Goal: Task Accomplishment & Management: Use online tool/utility

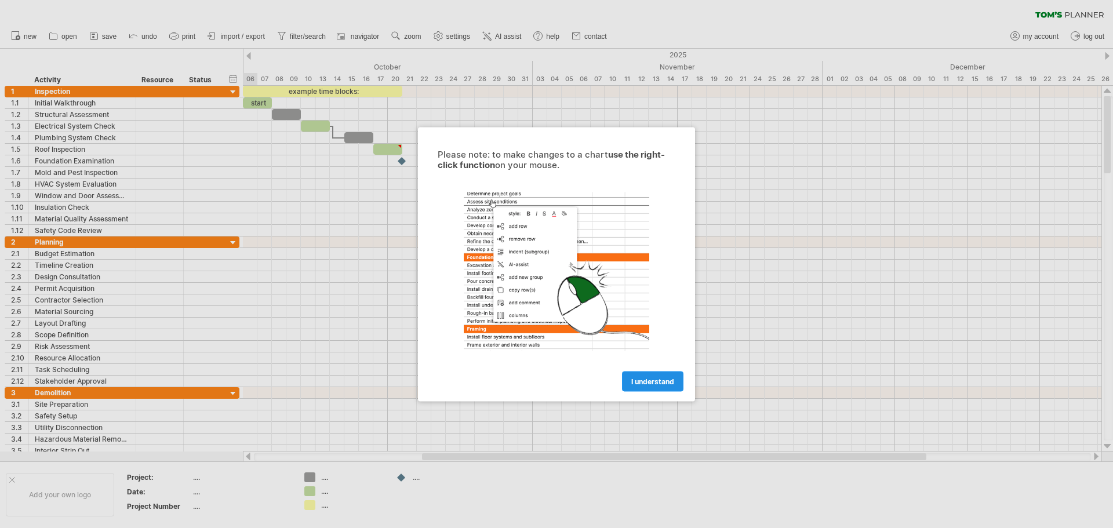
click at [663, 382] on span "I understand" at bounding box center [652, 381] width 43 height 9
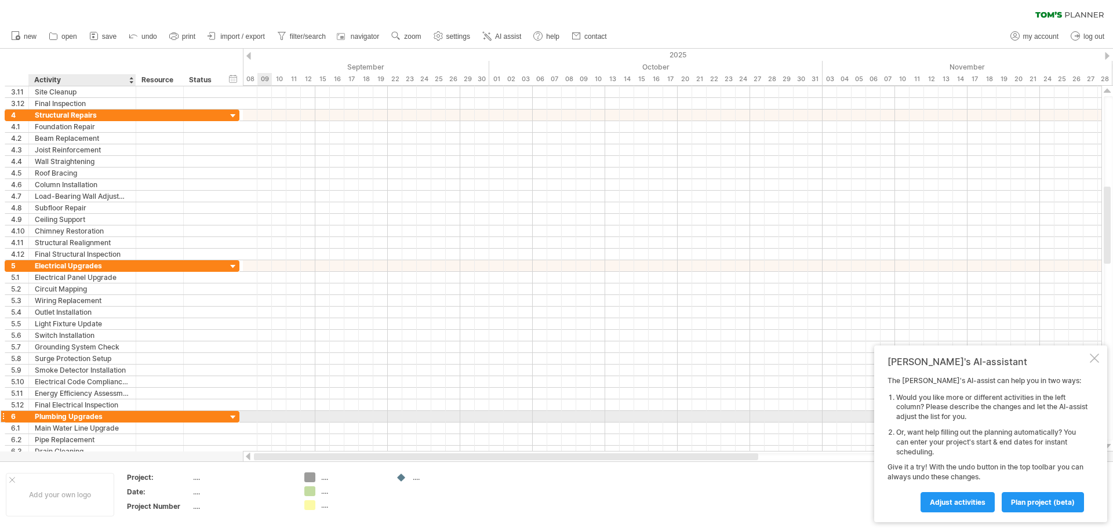
drag, startPoint x: 464, startPoint y: 459, endPoint x: 100, endPoint y: 421, distance: 366.6
click at [100, 421] on div "Trying to reach [DOMAIN_NAME] Connected again... 0% clear filter new 1" at bounding box center [556, 264] width 1113 height 528
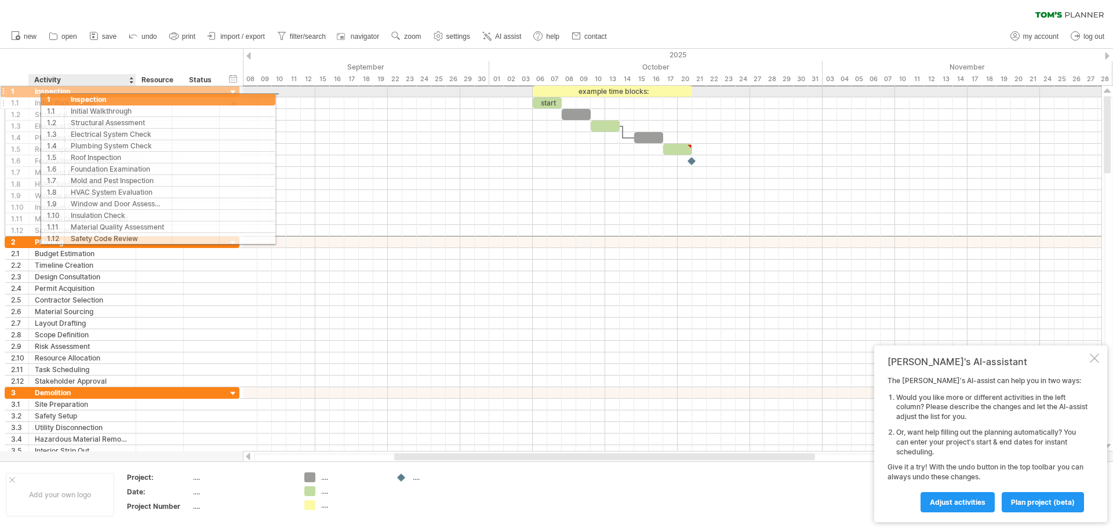
drag, startPoint x: 14, startPoint y: 90, endPoint x: 87, endPoint y: 97, distance: 72.9
click at [87, 97] on div "**********" at bounding box center [122, 160] width 235 height 151
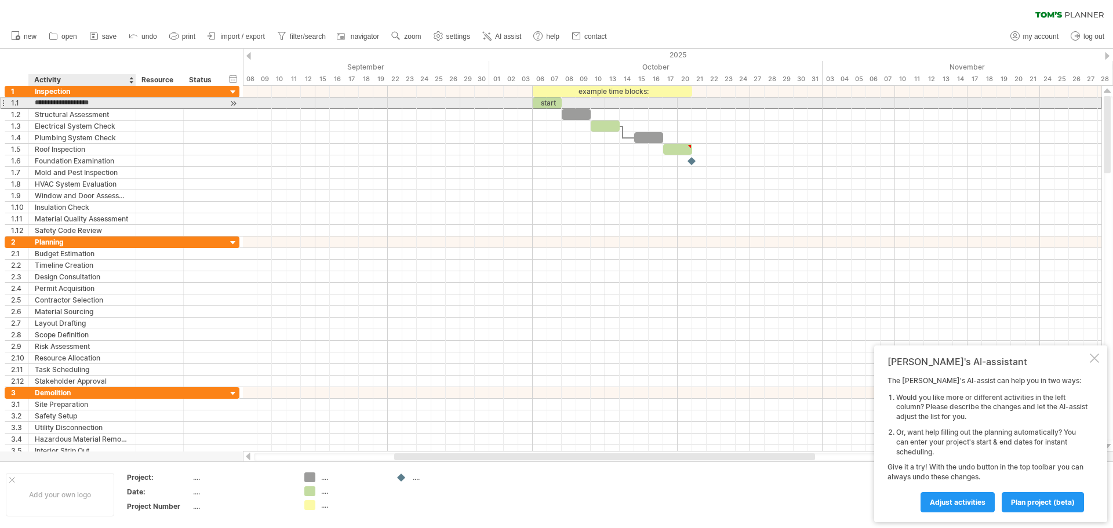
click at [91, 103] on input "**********" at bounding box center [82, 102] width 95 height 11
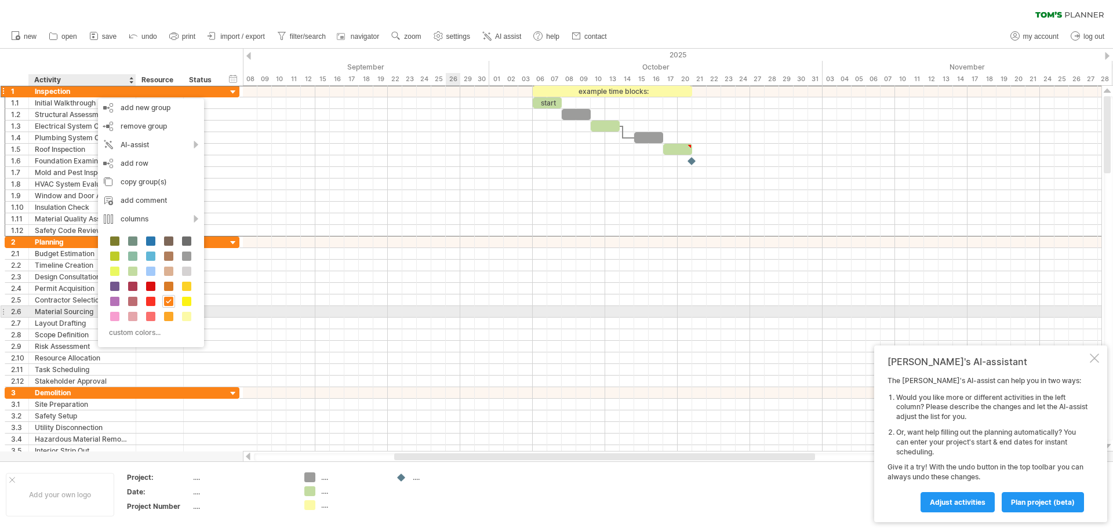
click at [451, 310] on div at bounding box center [672, 312] width 859 height 12
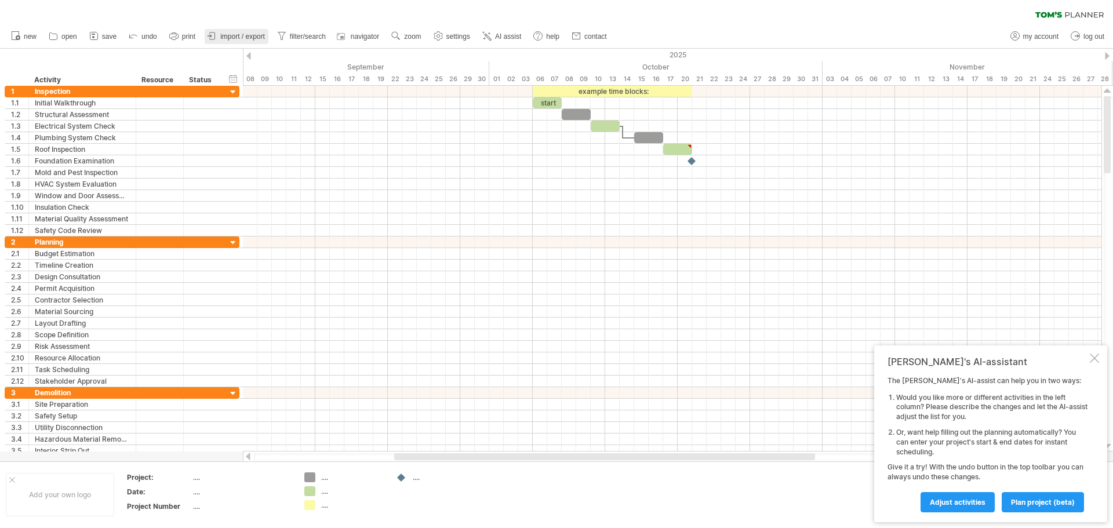
click at [251, 35] on span "import / export" at bounding box center [242, 36] width 45 height 8
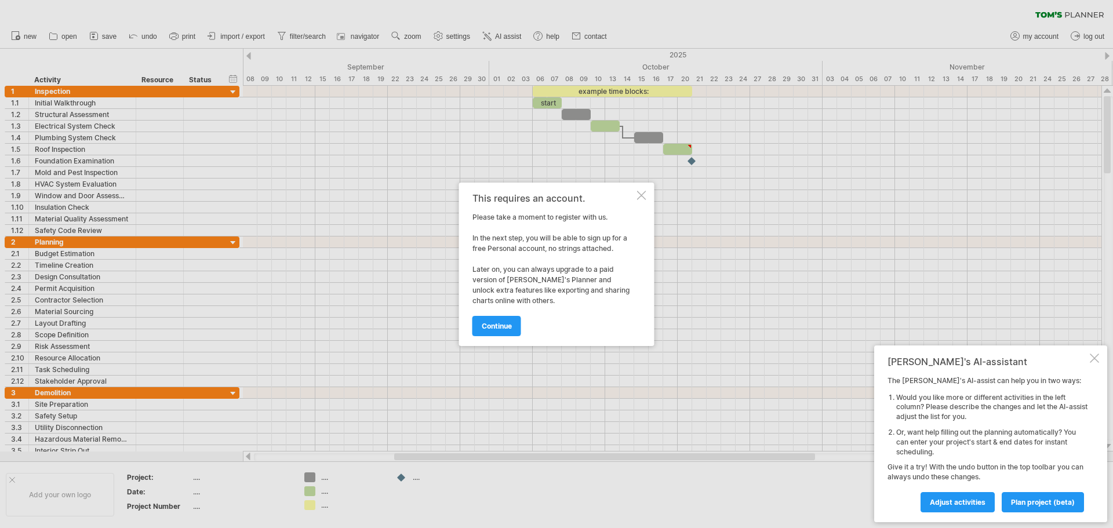
click at [639, 196] on div at bounding box center [641, 195] width 9 height 9
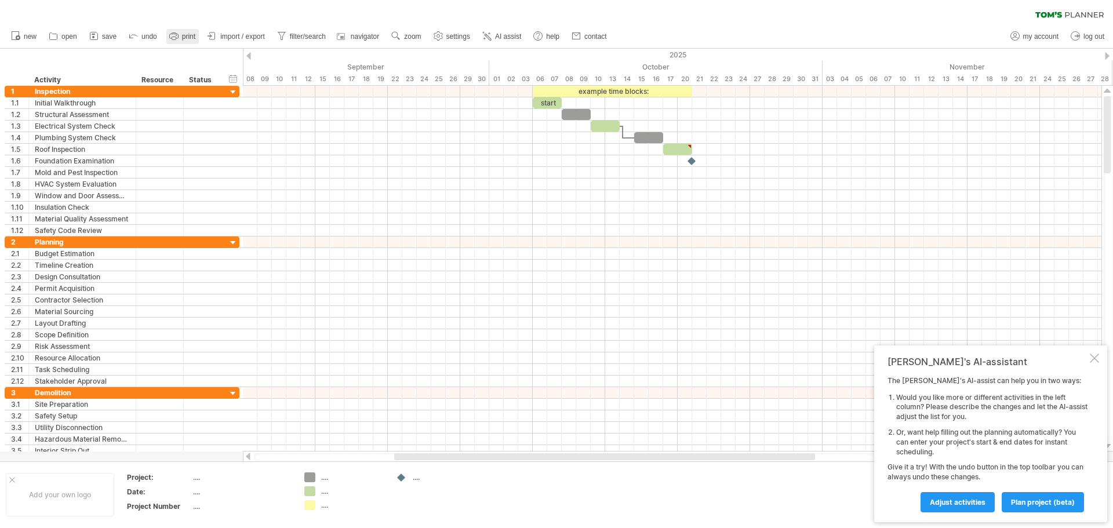
click at [195, 38] on span "print" at bounding box center [188, 36] width 13 height 8
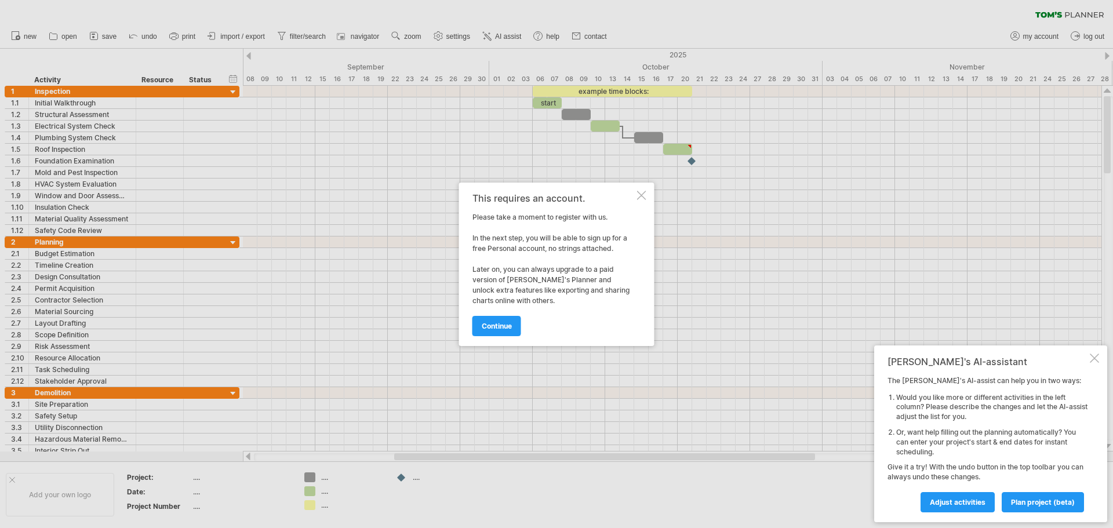
click at [639, 192] on div at bounding box center [641, 195] width 9 height 9
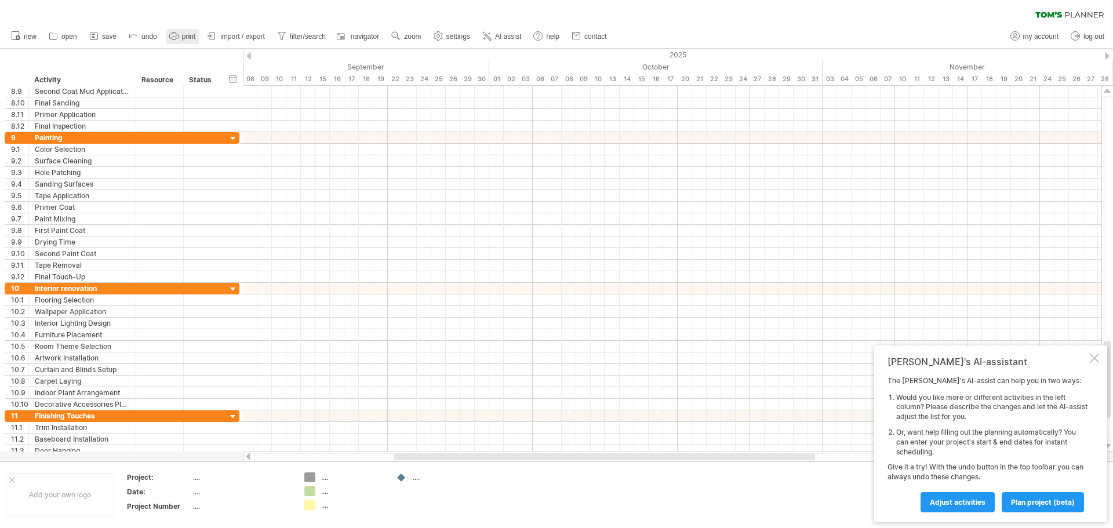
click at [193, 34] on span "print" at bounding box center [188, 36] width 13 height 8
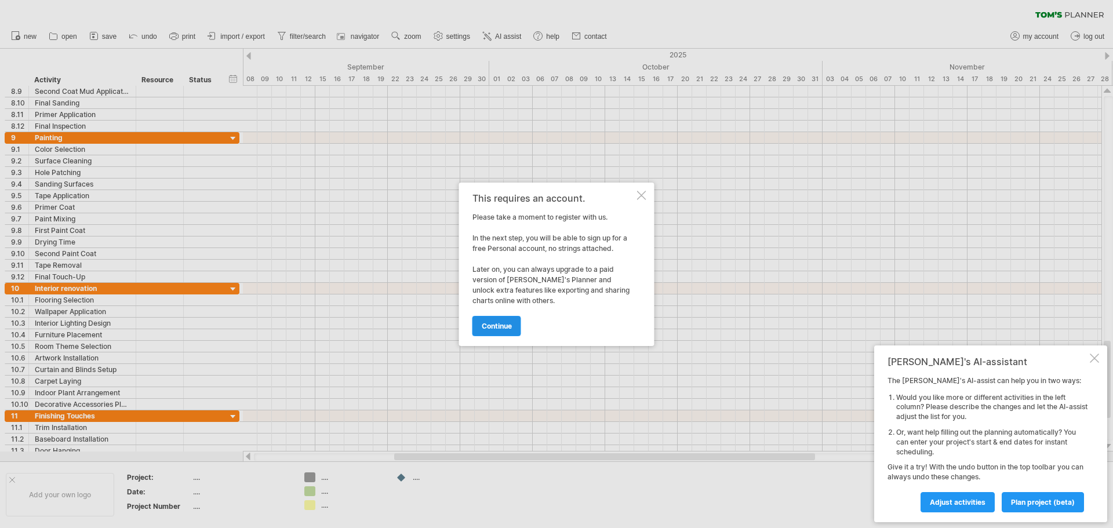
click at [497, 323] on span "continue" at bounding box center [497, 326] width 30 height 9
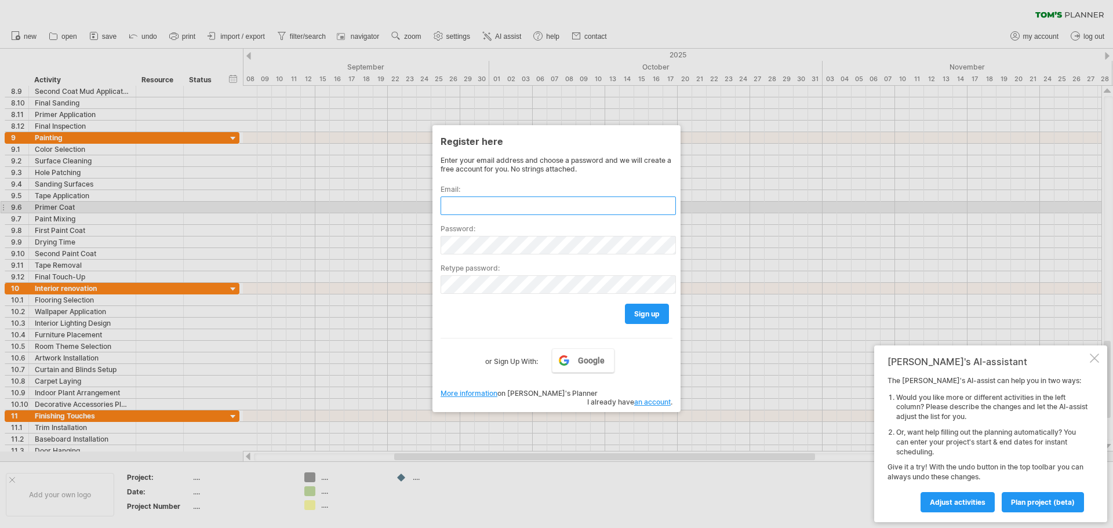
click at [490, 204] on input "text" at bounding box center [558, 206] width 235 height 19
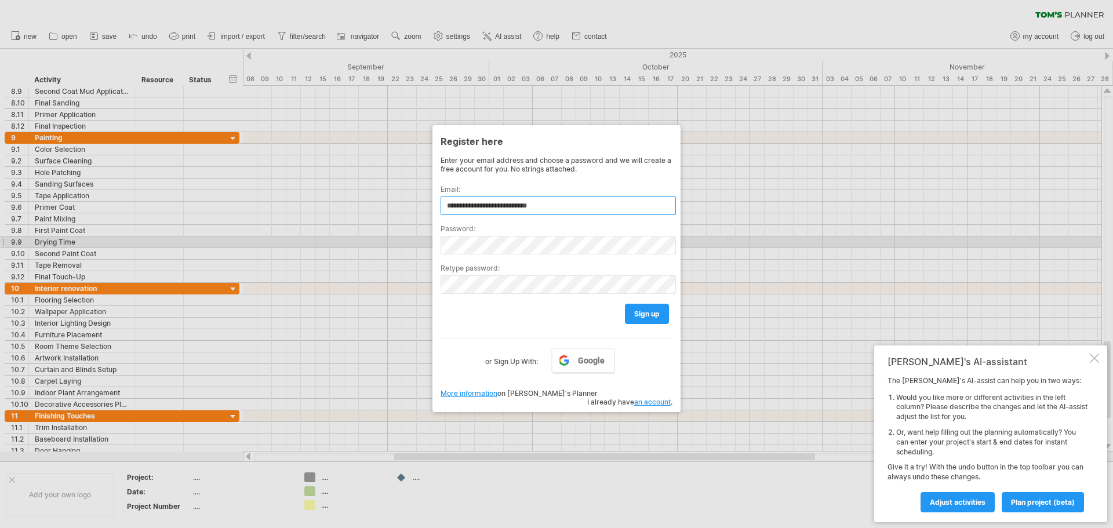
type input "**********"
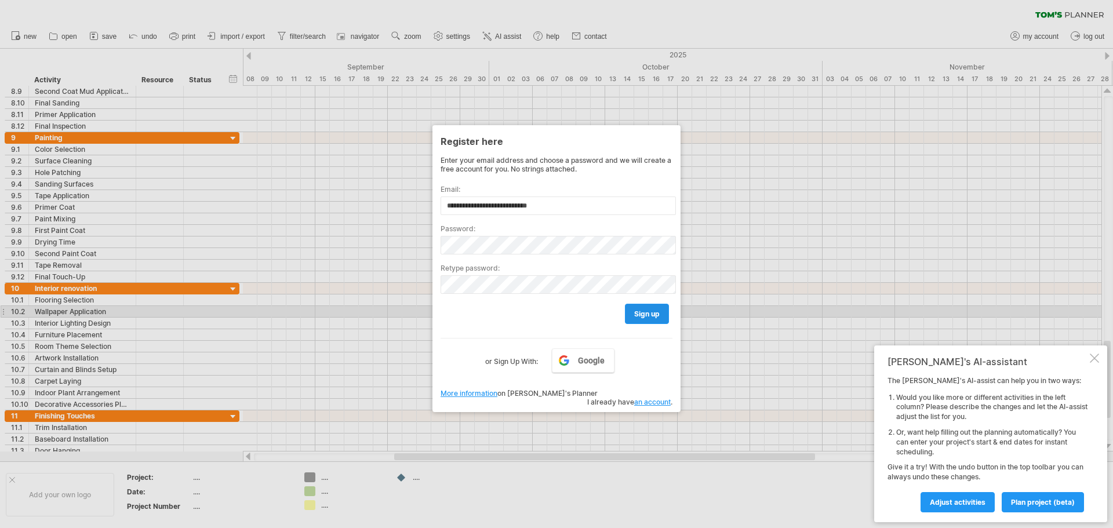
click at [639, 314] on span "sign up" at bounding box center [647, 314] width 26 height 9
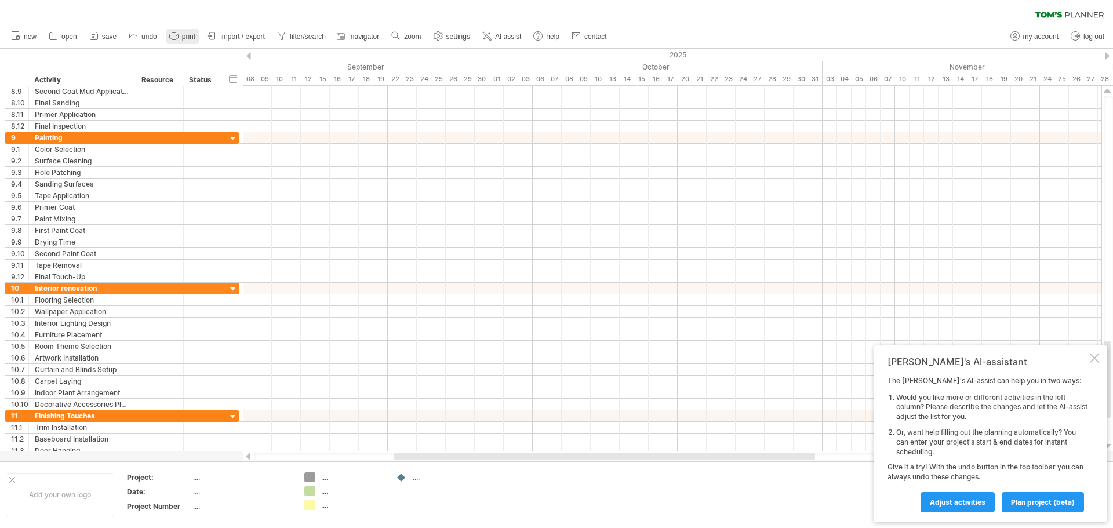
click at [186, 35] on span "print" at bounding box center [188, 36] width 13 height 8
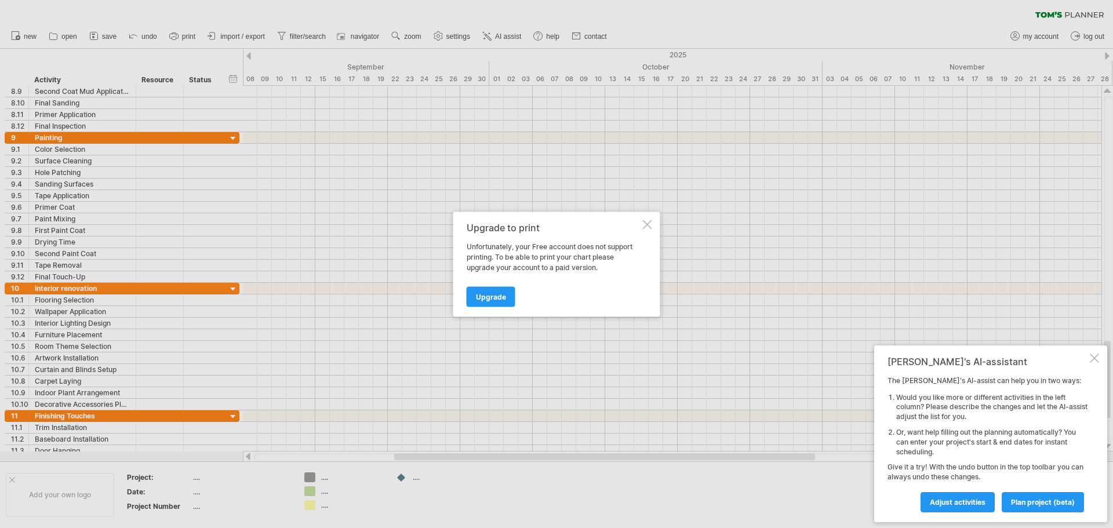
drag, startPoint x: 639, startPoint y: 226, endPoint x: 647, endPoint y: 223, distance: 8.3
click at [639, 226] on div "Upgrade to print" at bounding box center [554, 227] width 174 height 10
click at [649, 223] on div at bounding box center [647, 224] width 9 height 9
